Goal: Task Accomplishment & Management: Use online tool/utility

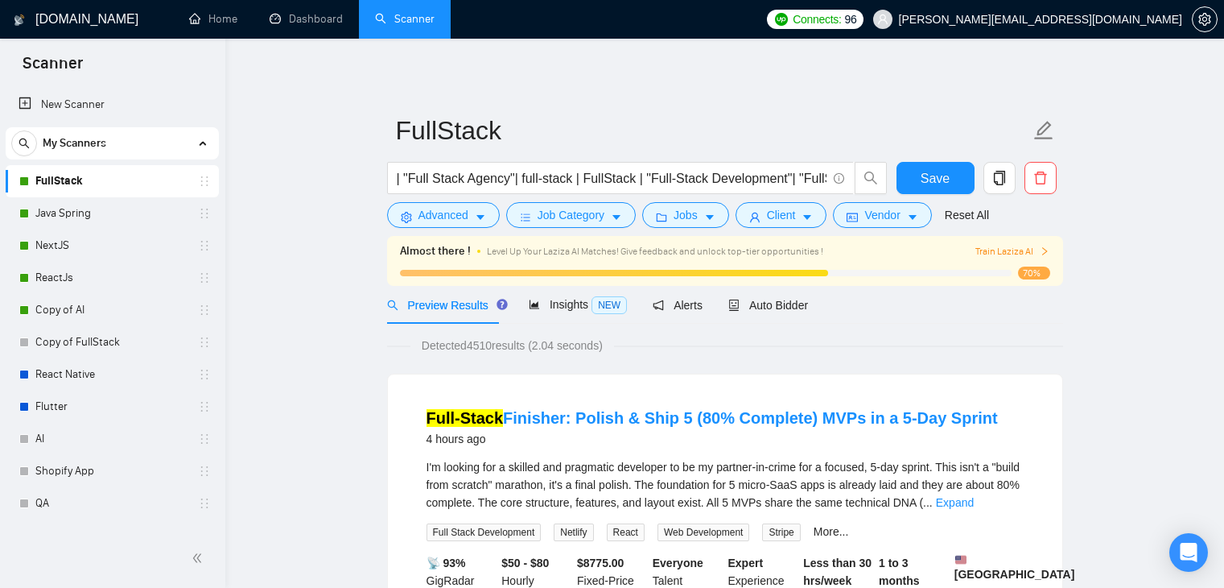
scroll to position [51, 0]
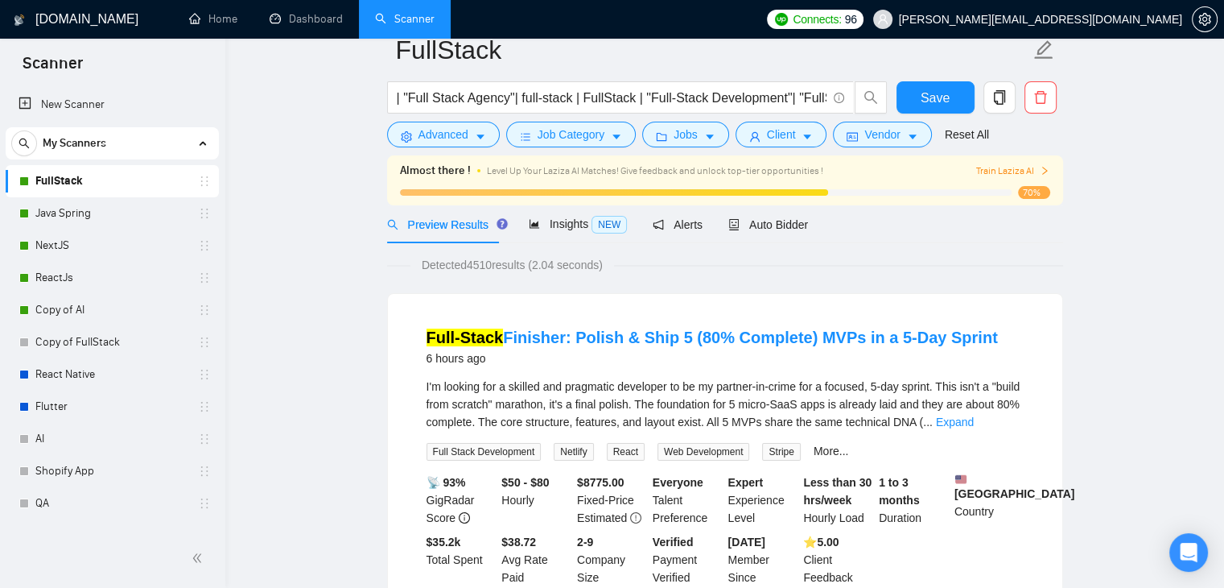
scroll to position [0, 0]
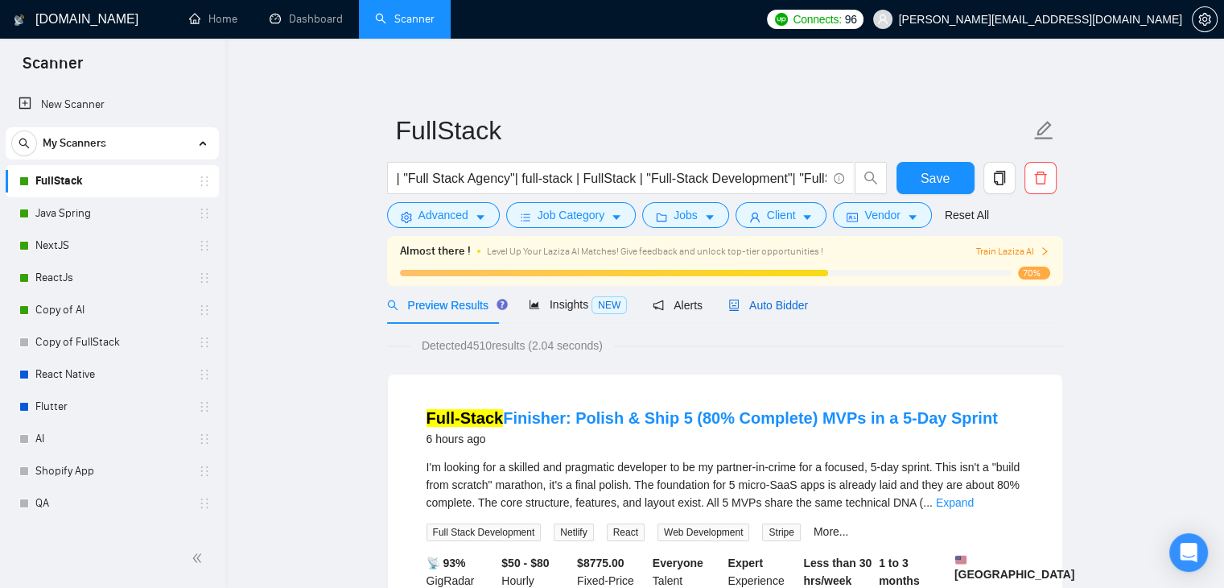
click at [739, 303] on span "Auto Bidder" at bounding box center [768, 305] width 80 height 13
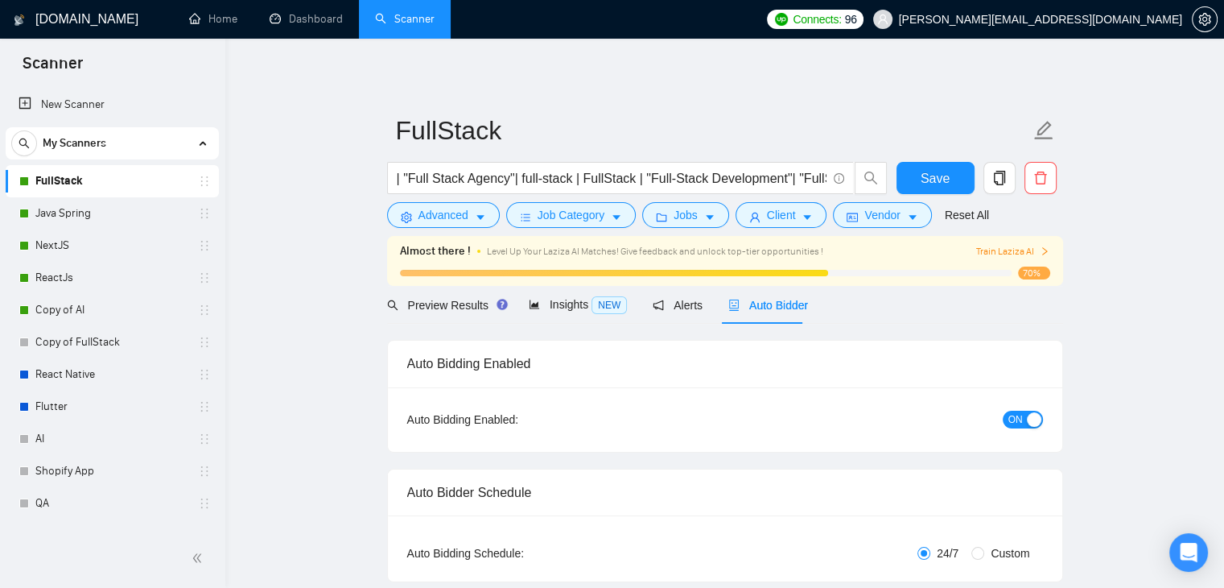
checkbox input "true"
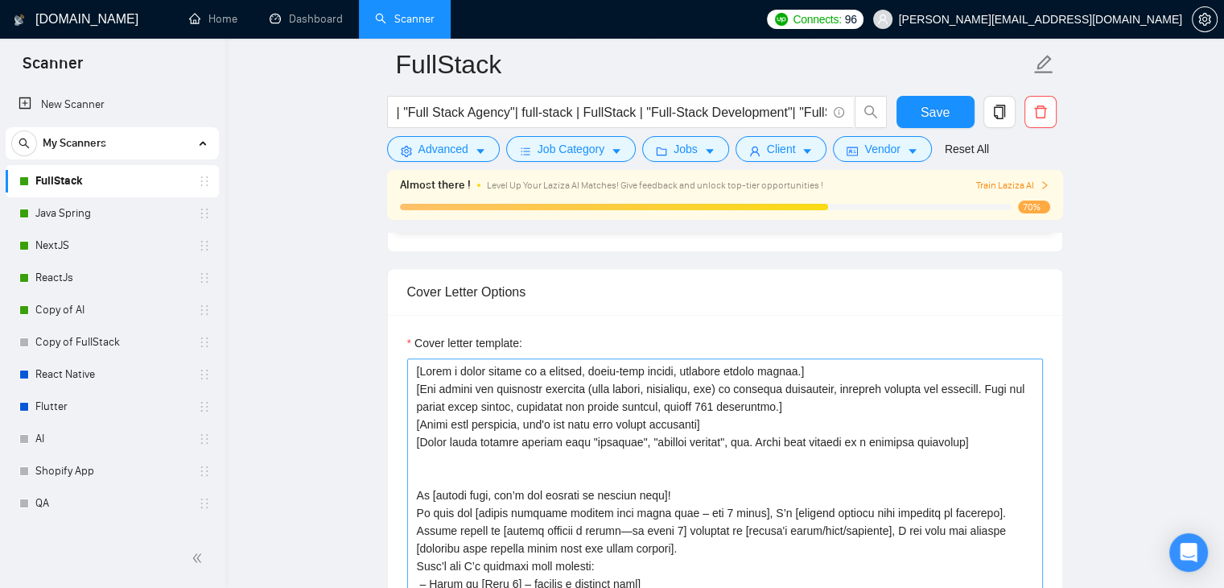
scroll to position [1851, 0]
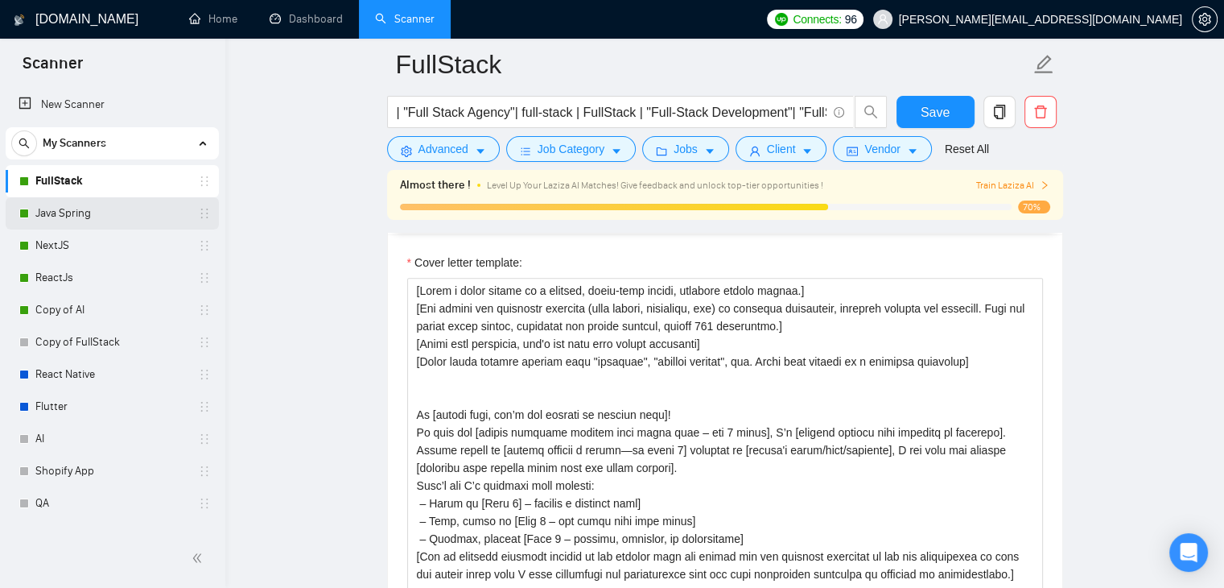
click at [42, 197] on link "Java Spring" at bounding box center [111, 213] width 153 height 32
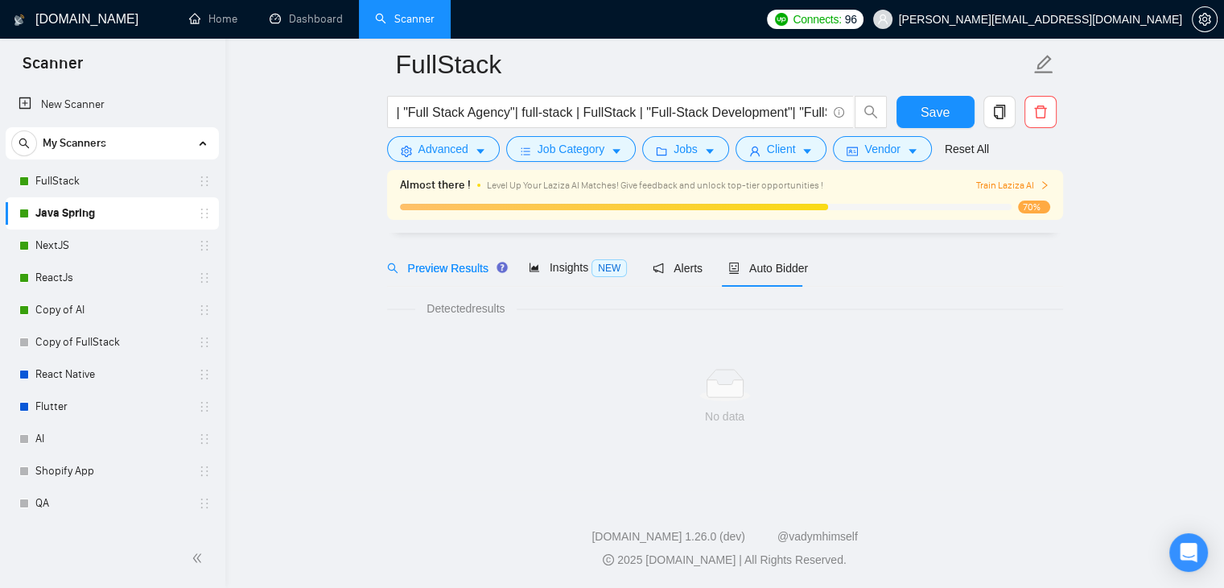
scroll to position [51, 0]
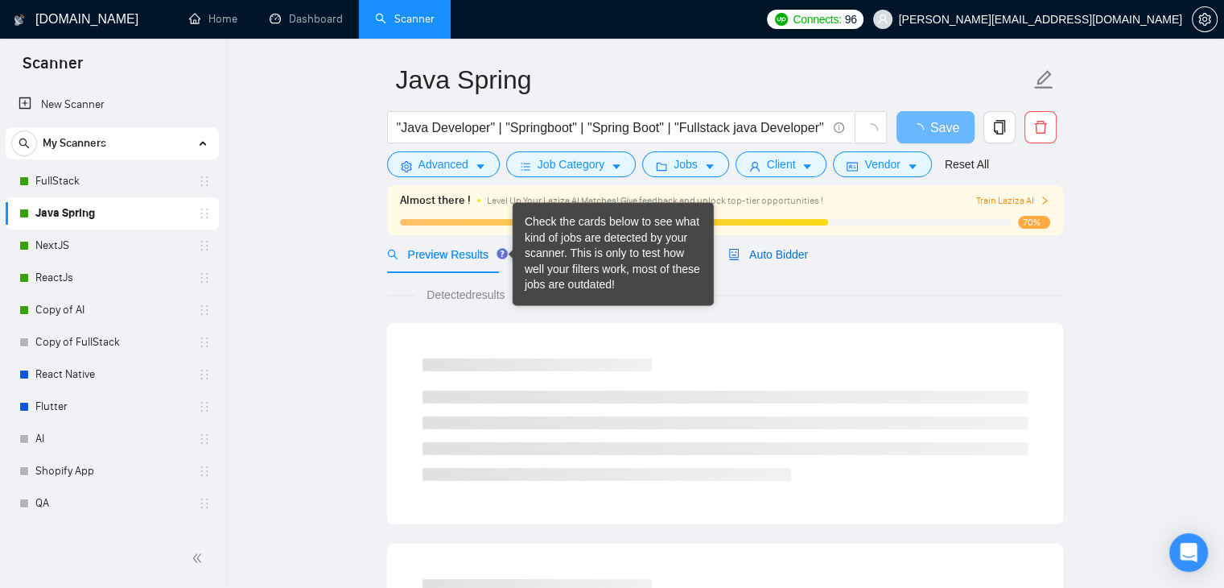
click at [755, 259] on span "Auto Bidder" at bounding box center [768, 254] width 80 height 13
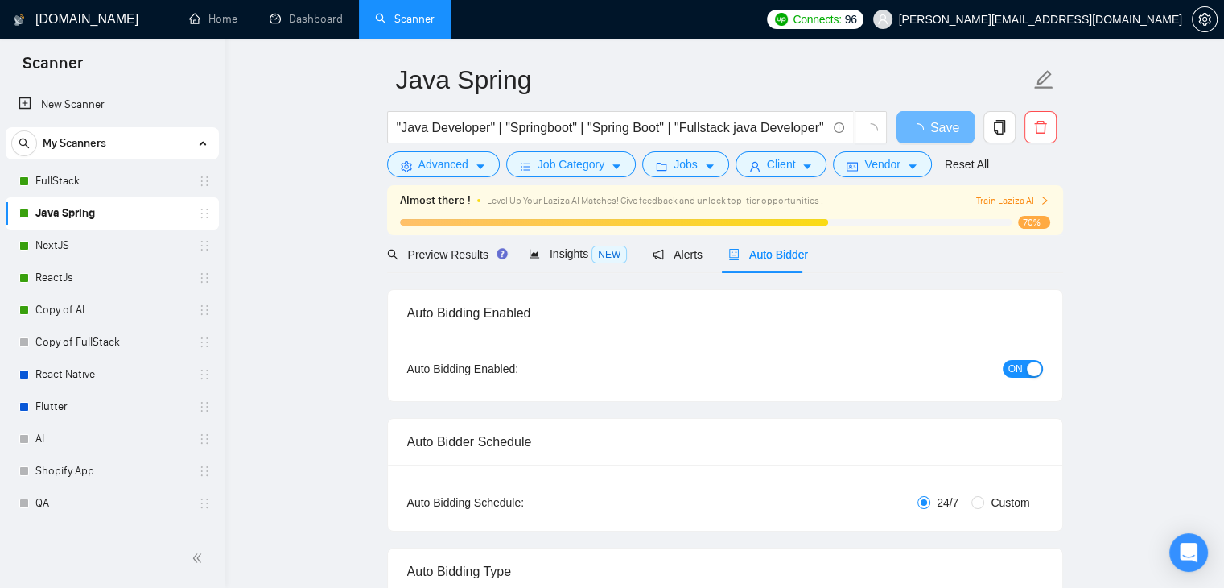
checkbox input "true"
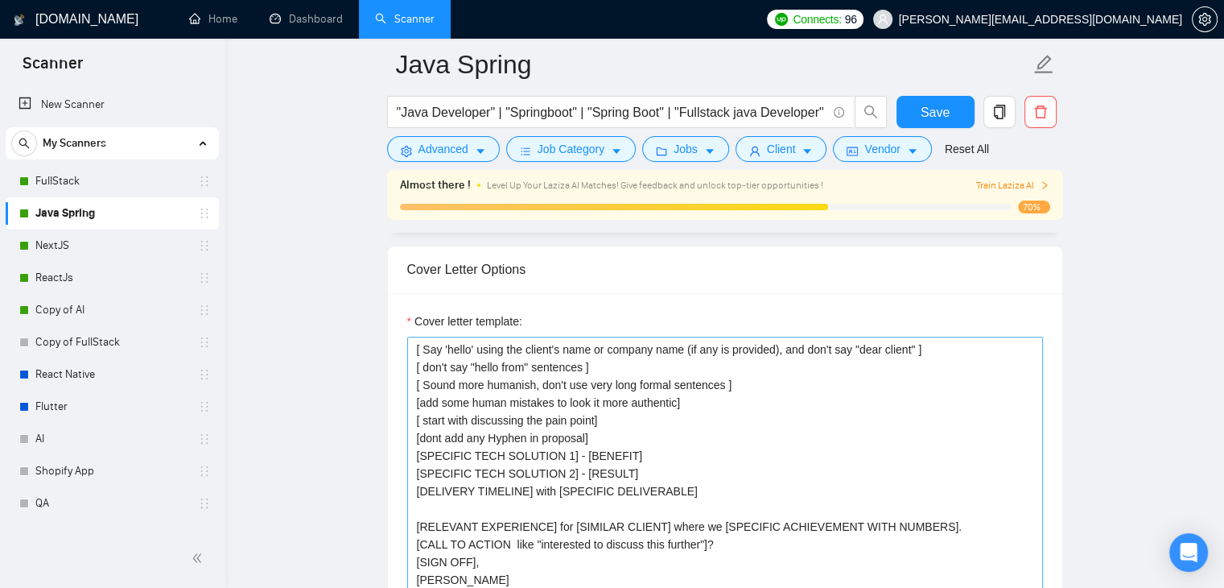
scroll to position [1661, 0]
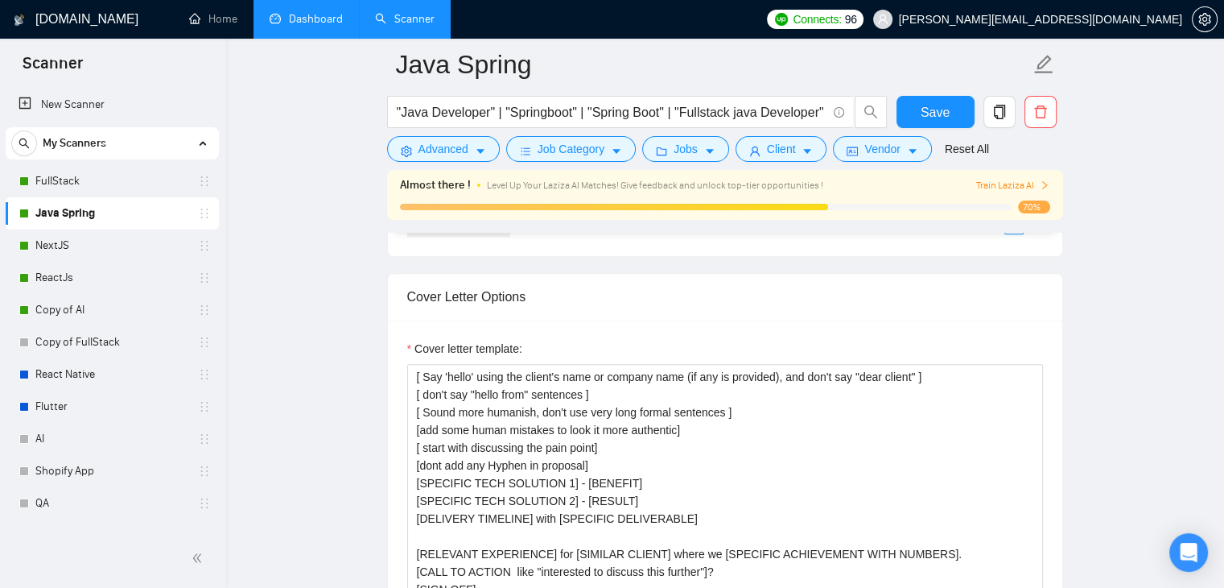
click at [306, 19] on link "Dashboard" at bounding box center [306, 19] width 73 height 14
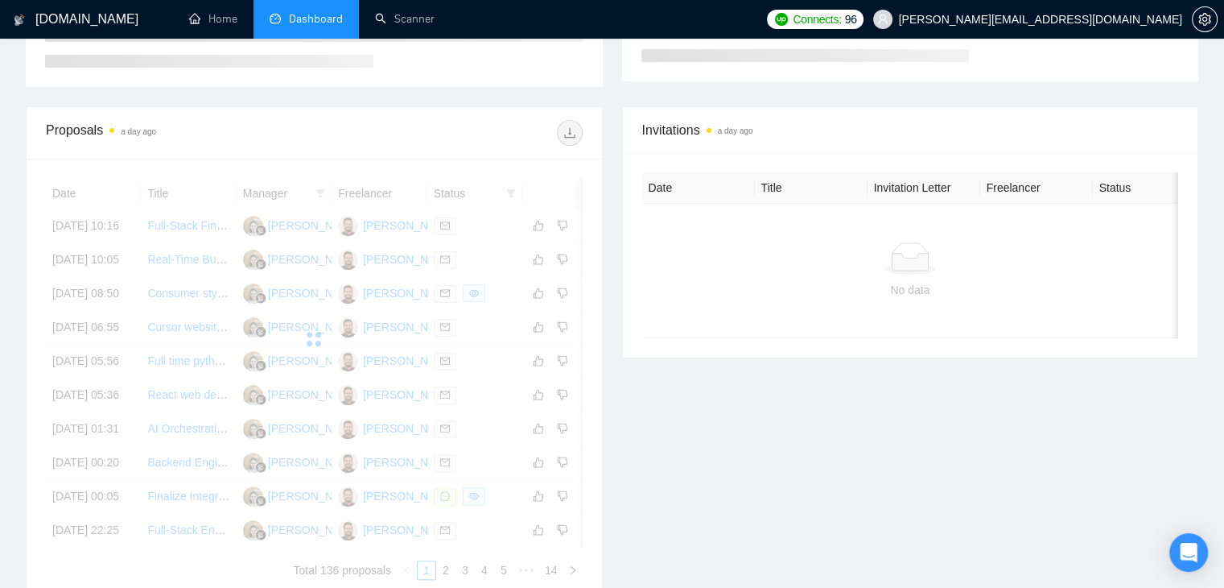
scroll to position [411, 0]
